Goal: Task Accomplishment & Management: Use online tool/utility

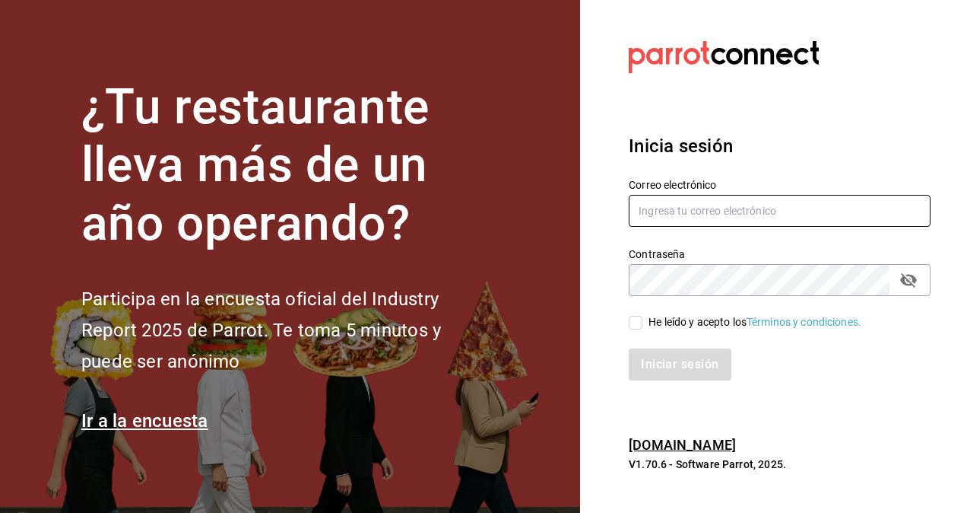
type input "gonzalo.martinez@grupocosteno.com"
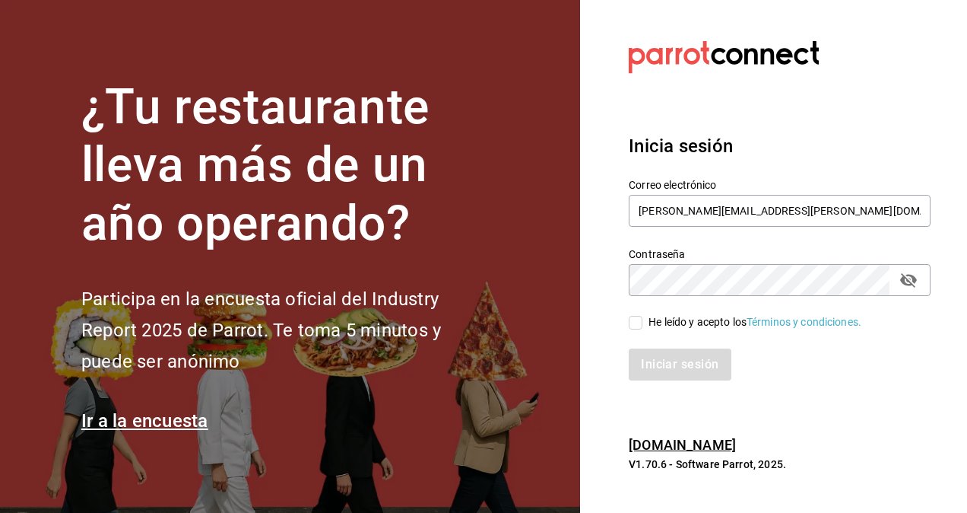
click at [630, 325] on input "He leído y acepto los Términos y condiciones." at bounding box center [636, 323] width 14 height 14
checkbox input "true"
click at [653, 360] on button "Iniciar sesión" at bounding box center [680, 364] width 103 height 32
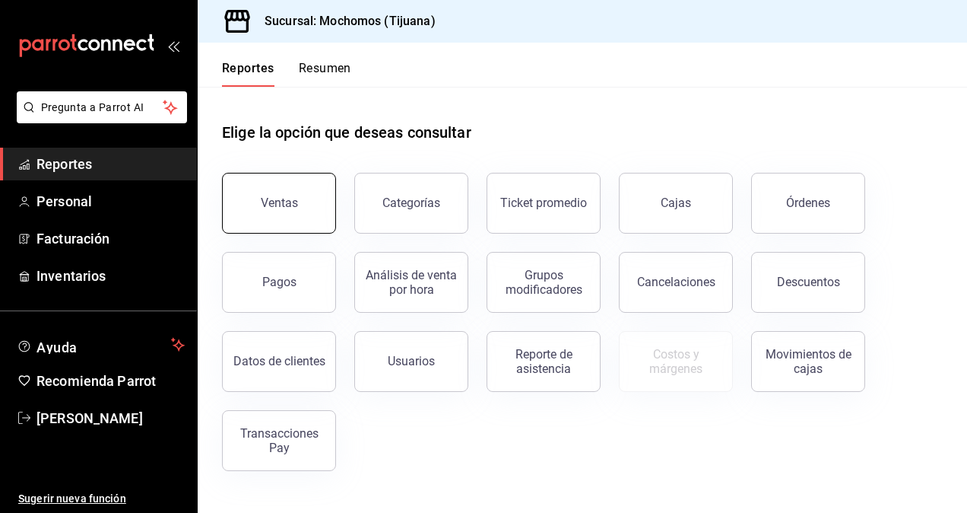
click at [299, 204] on button "Ventas" at bounding box center [279, 203] width 114 height 61
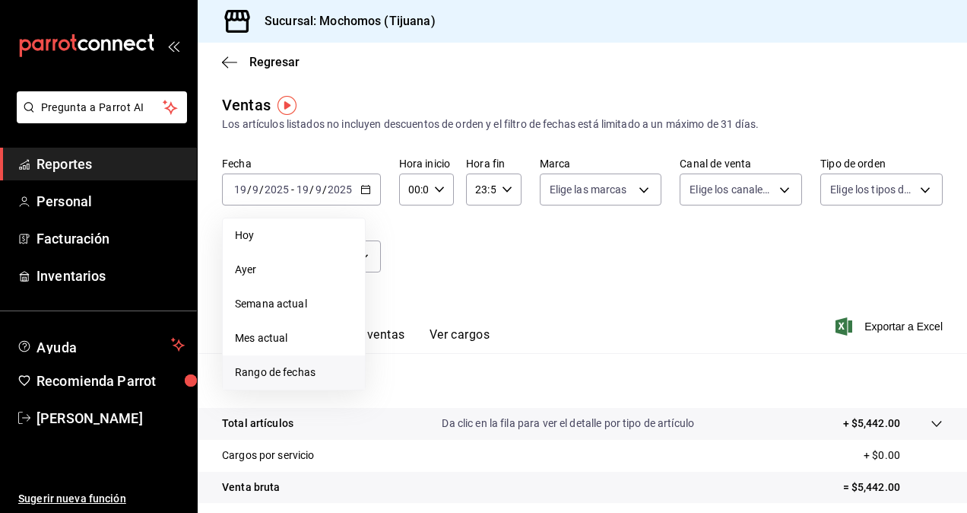
click at [303, 371] on span "Rango de fechas" at bounding box center [294, 372] width 118 height 16
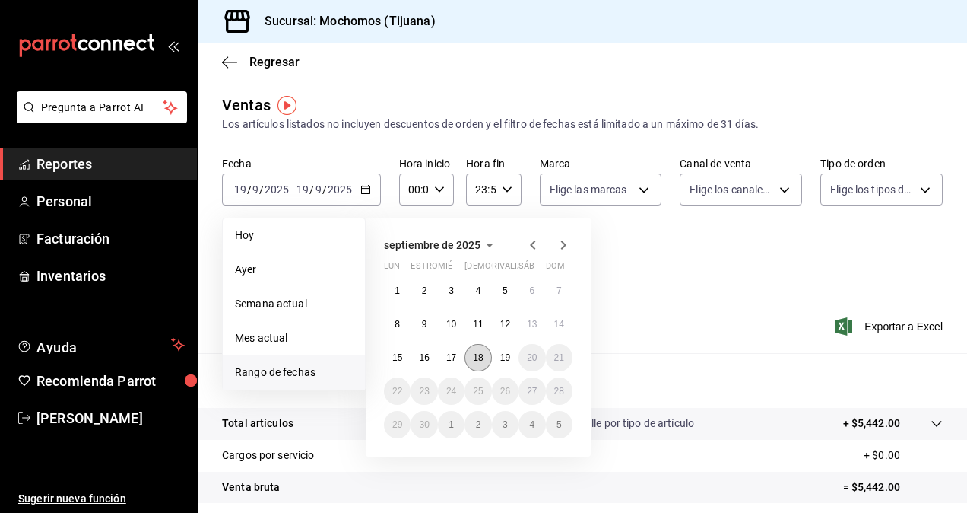
click at [479, 363] on button "18" at bounding box center [478, 357] width 27 height 27
click at [513, 360] on button "19" at bounding box center [505, 357] width 27 height 27
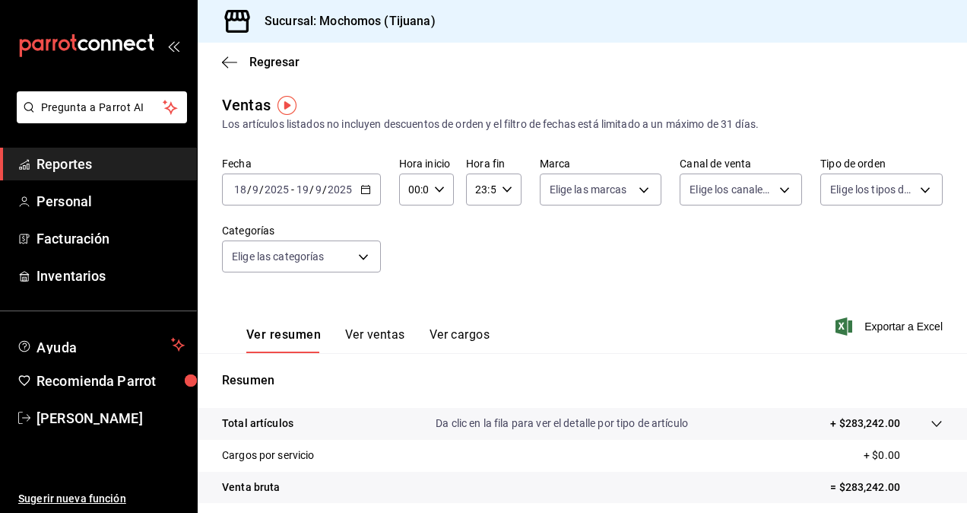
click at [441, 184] on icon "button" at bounding box center [439, 189] width 11 height 11
click at [410, 261] on span "05" at bounding box center [411, 258] width 3 height 12
type input "05:00"
click at [437, 230] on span "00" at bounding box center [438, 228] width 3 height 12
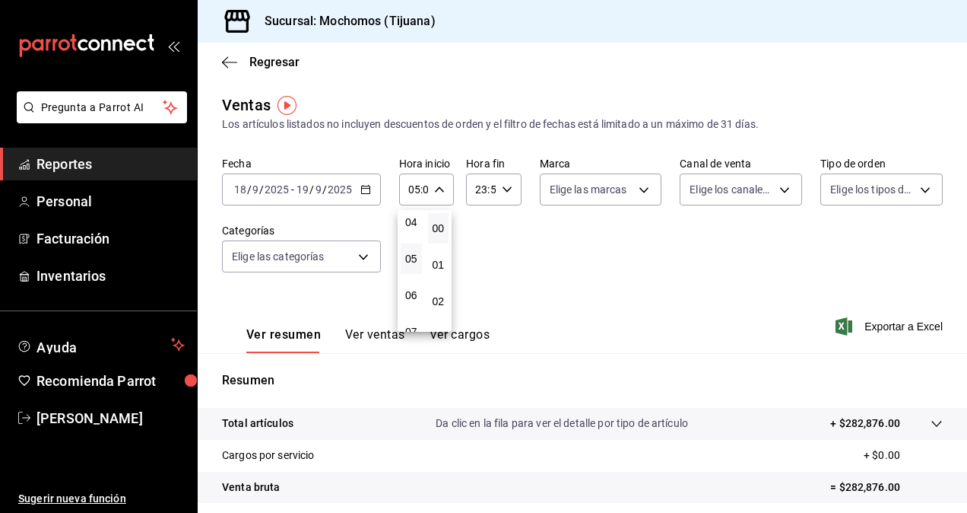
click at [506, 189] on div at bounding box center [483, 256] width 967 height 513
click at [506, 188] on \(Stroke\) "button" at bounding box center [506, 188] width 9 height 5
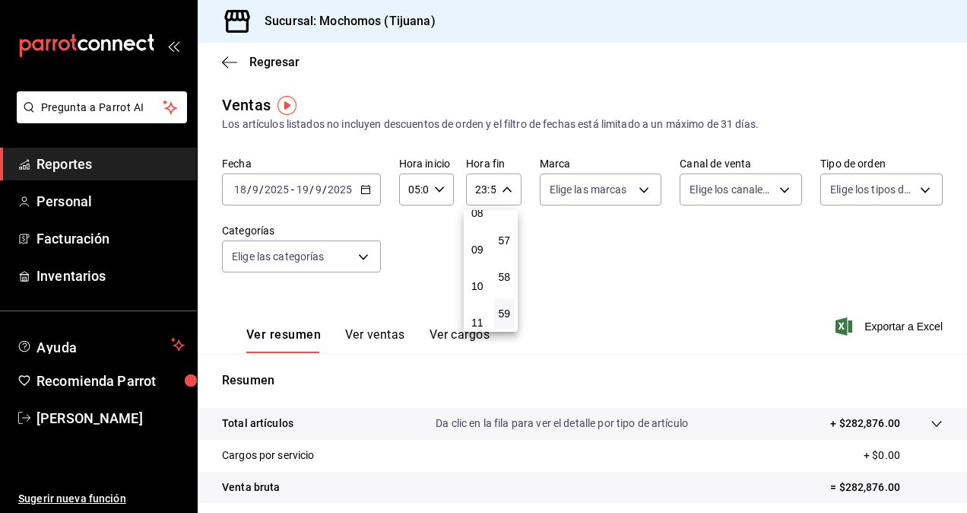
scroll to position [146, 0]
click at [479, 260] on span "05" at bounding box center [477, 265] width 3 height 12
click at [513, 230] on button "00" at bounding box center [504, 228] width 21 height 30
type input "05:00"
click at [576, 249] on div at bounding box center [483, 256] width 967 height 513
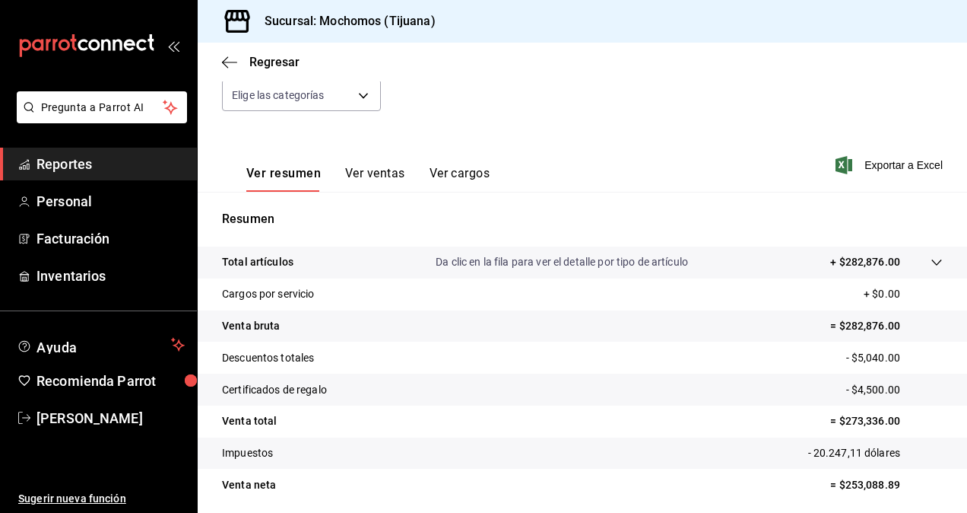
scroll to position [216, 0]
